Goal: Transaction & Acquisition: Purchase product/service

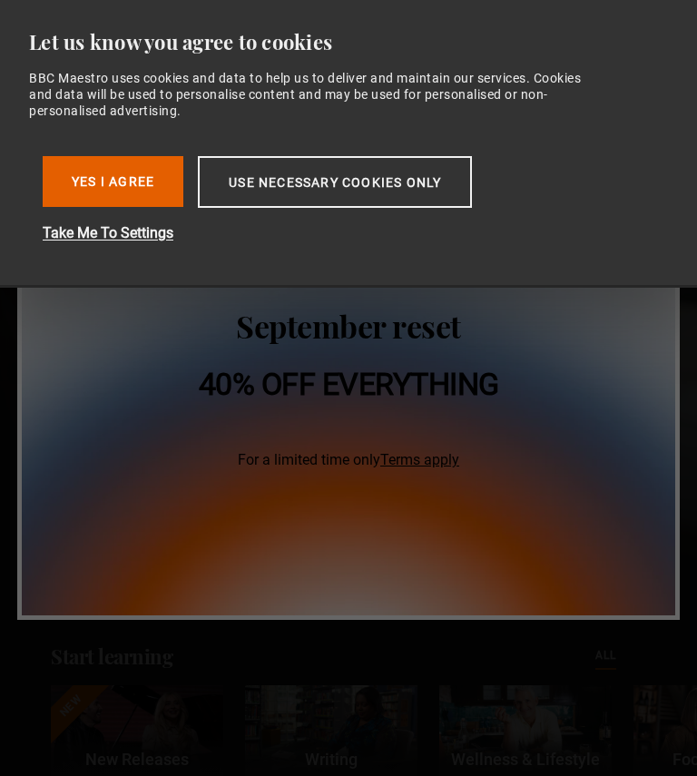
scroll to position [0, 278]
click at [358, 170] on button "Use necessary cookies only" at bounding box center [335, 182] width 274 height 52
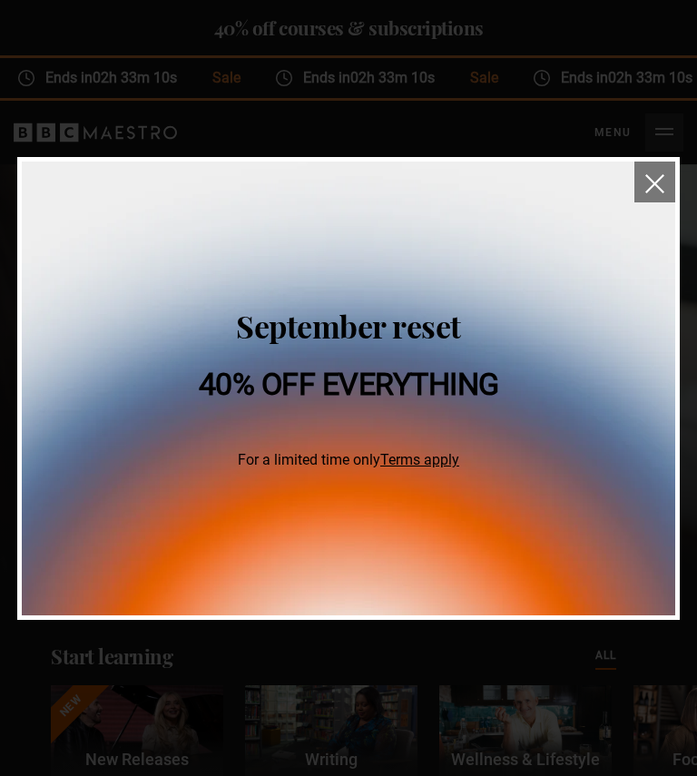
click at [378, 187] on img at bounding box center [348, 389] width 653 height 454
click at [371, 202] on img at bounding box center [348, 389] width 653 height 454
click at [652, 169] on button "close" at bounding box center [654, 182] width 41 height 41
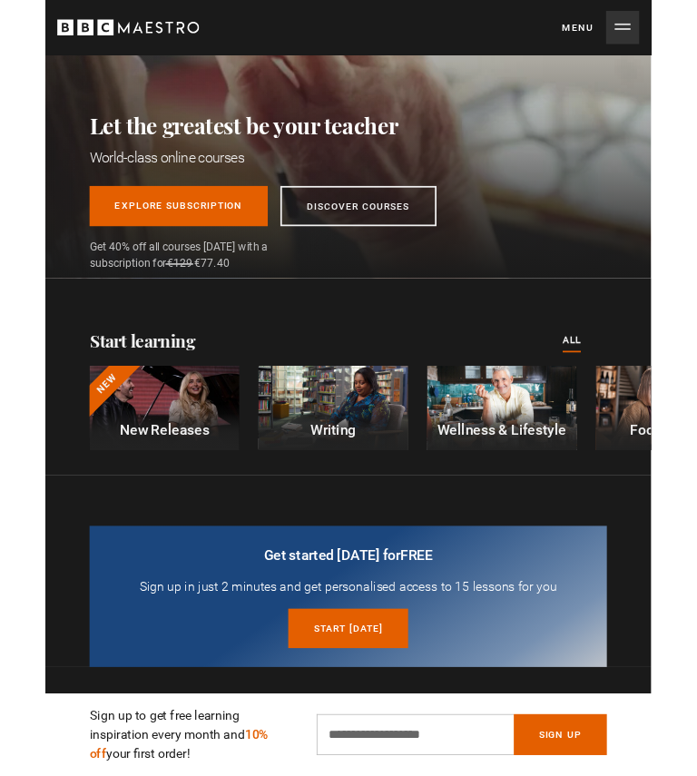
scroll to position [265, 0]
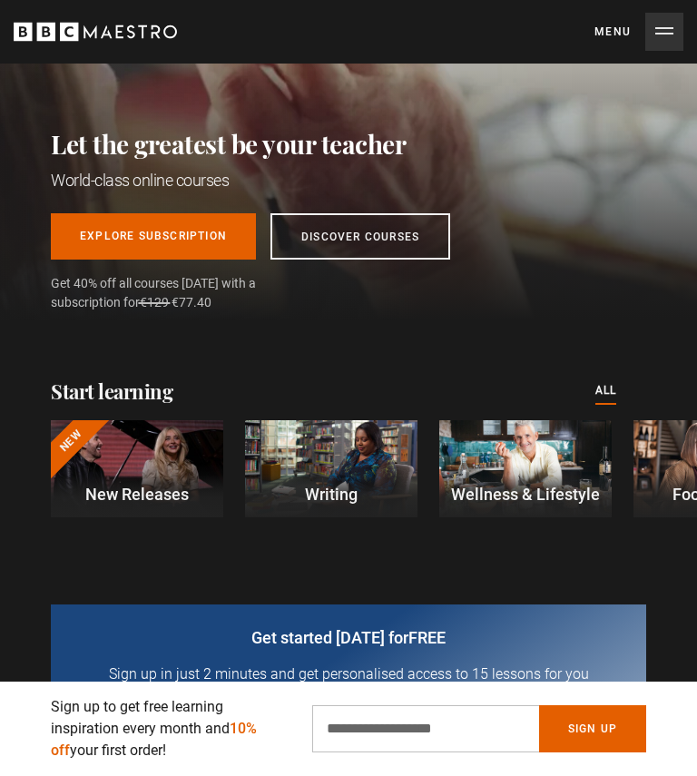
click at [140, 479] on div at bounding box center [137, 468] width 172 height 97
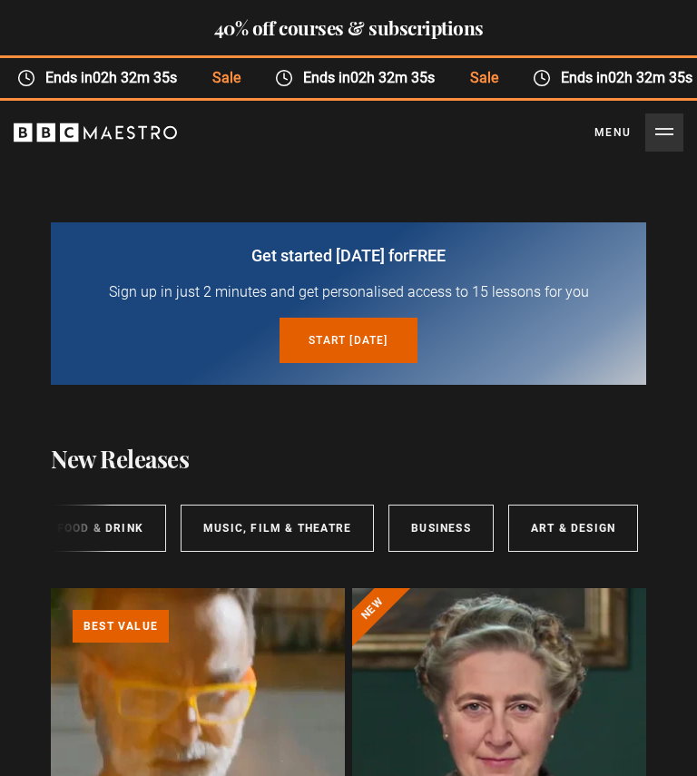
scroll to position [0, 738]
click at [440, 531] on link "Business" at bounding box center [442, 528] width 105 height 47
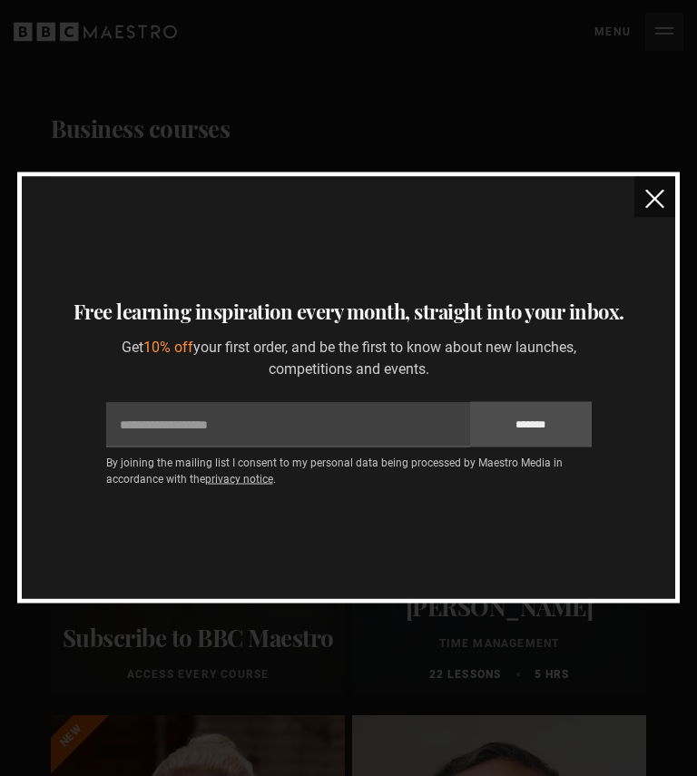
scroll to position [330, 0]
click at [667, 185] on button "close" at bounding box center [654, 197] width 41 height 41
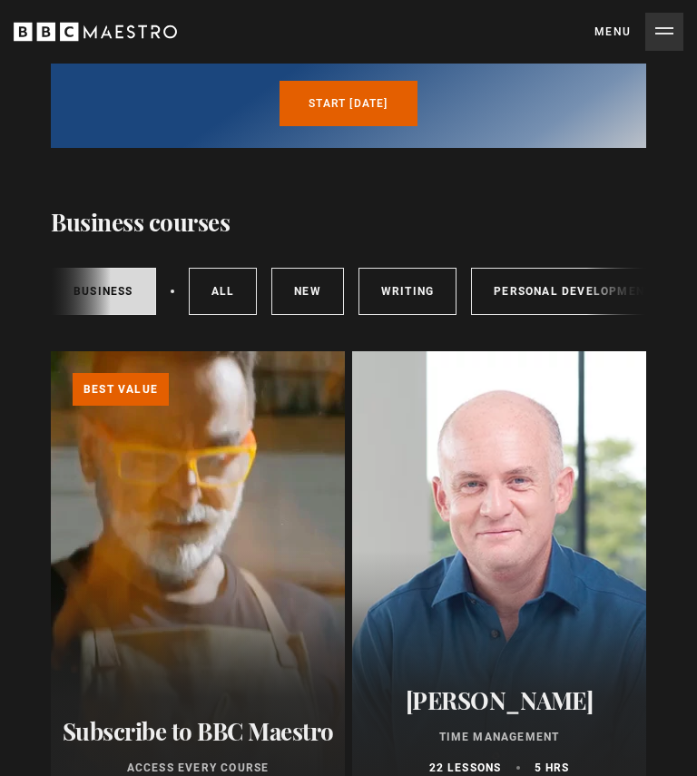
scroll to position [237, 0]
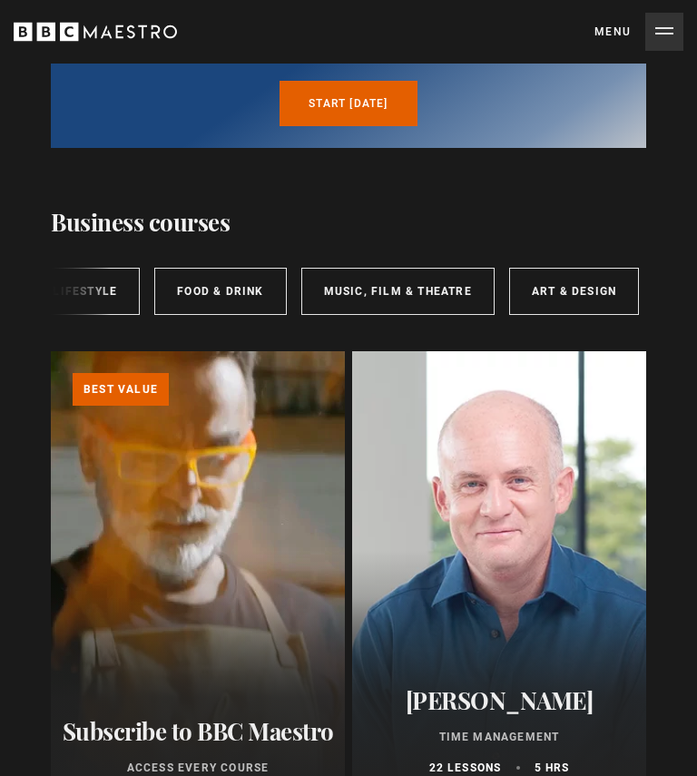
click at [566, 290] on link "Art & Design" at bounding box center [575, 291] width 130 height 47
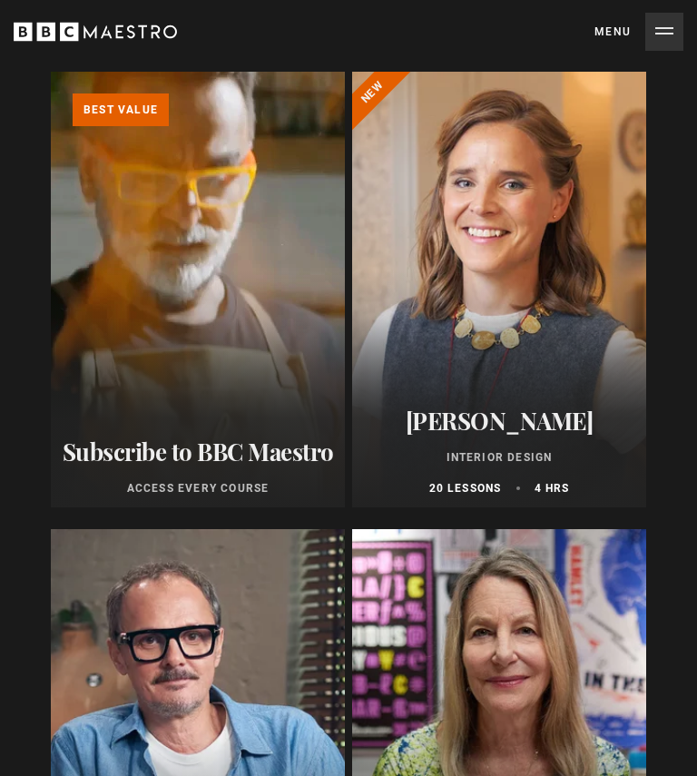
scroll to position [516, 0]
click at [577, 373] on div at bounding box center [499, 290] width 294 height 436
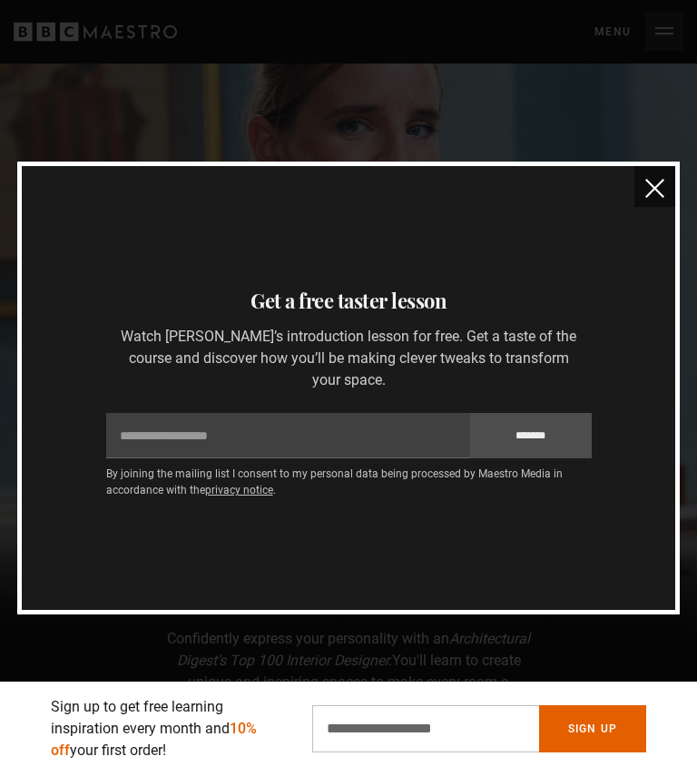
scroll to position [212, 0]
click at [663, 198] on img "close" at bounding box center [654, 188] width 19 height 19
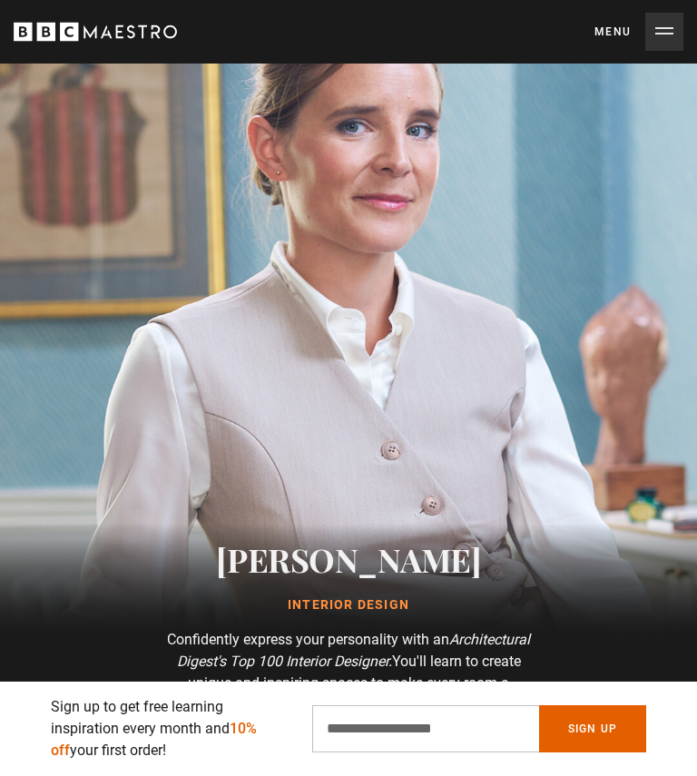
scroll to position [0, 555]
